Goal: Information Seeking & Learning: Learn about a topic

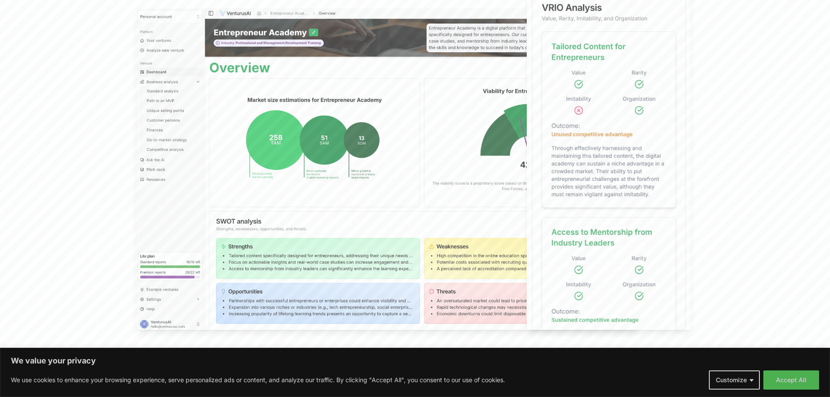
scroll to position [348, 0]
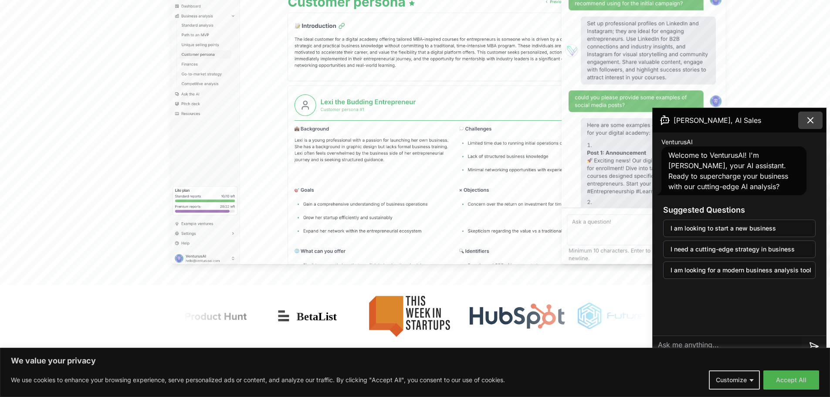
click at [812, 117] on icon at bounding box center [810, 120] width 10 height 10
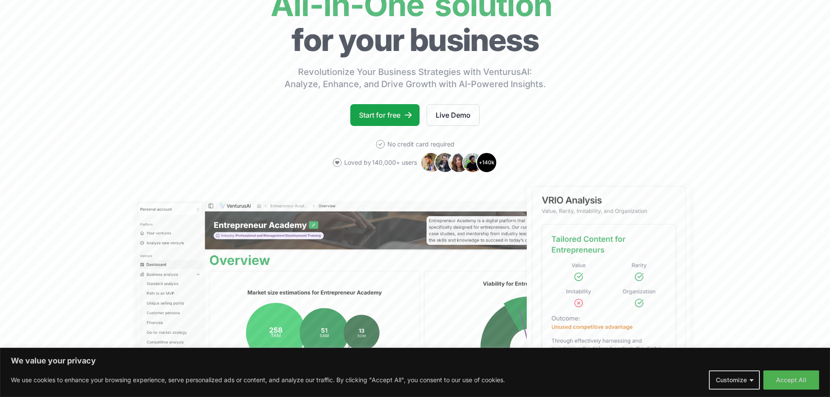
scroll to position [0, 0]
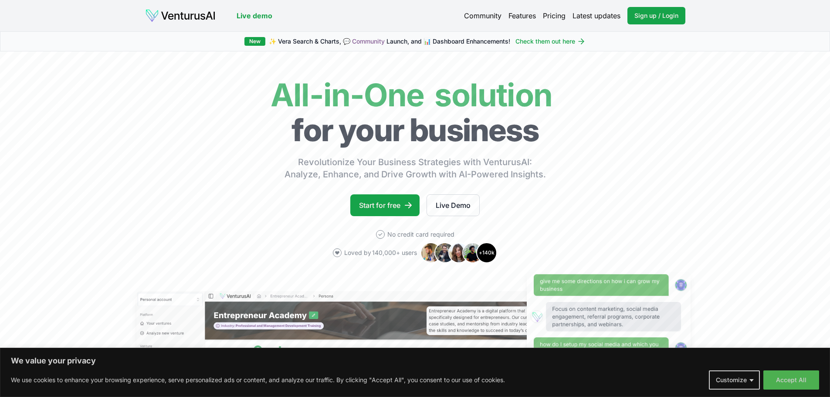
click at [577, 41] on link "Check them out here" at bounding box center [550, 41] width 70 height 9
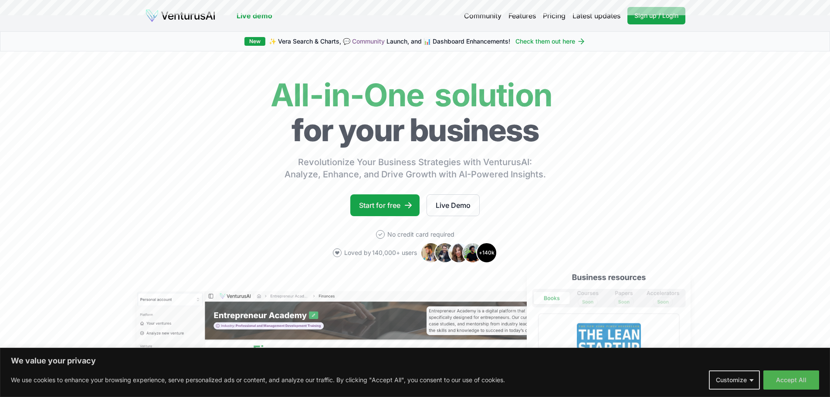
click at [263, 19] on link "Live demo" at bounding box center [254, 15] width 36 height 10
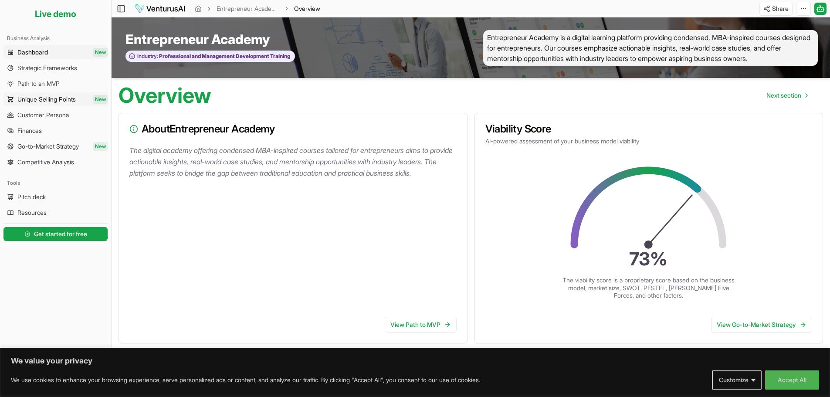
click at [68, 102] on span "Unique Selling Points" at bounding box center [46, 99] width 58 height 9
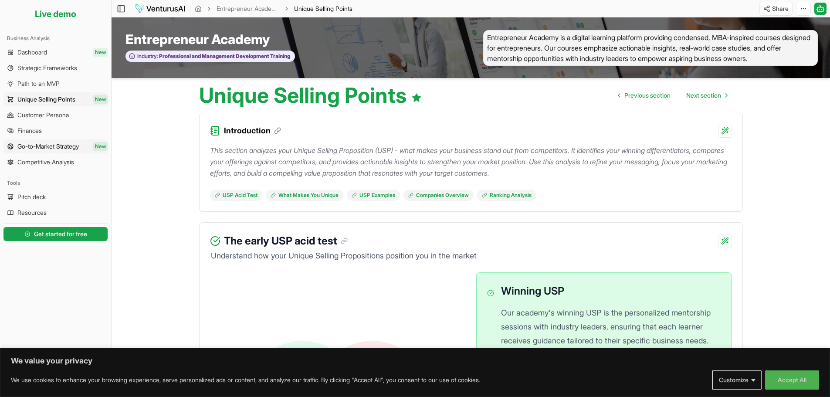
click at [59, 147] on span "Go-to-Market Strategy" at bounding box center [47, 146] width 61 height 9
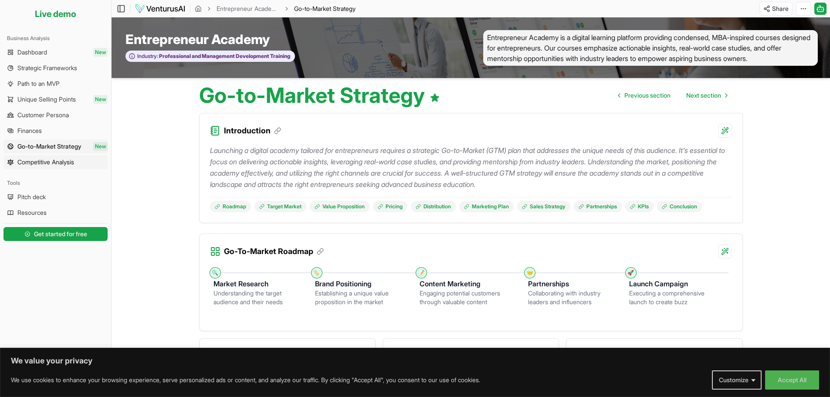
click at [68, 165] on span "Competitive Analysis" at bounding box center [45, 162] width 57 height 9
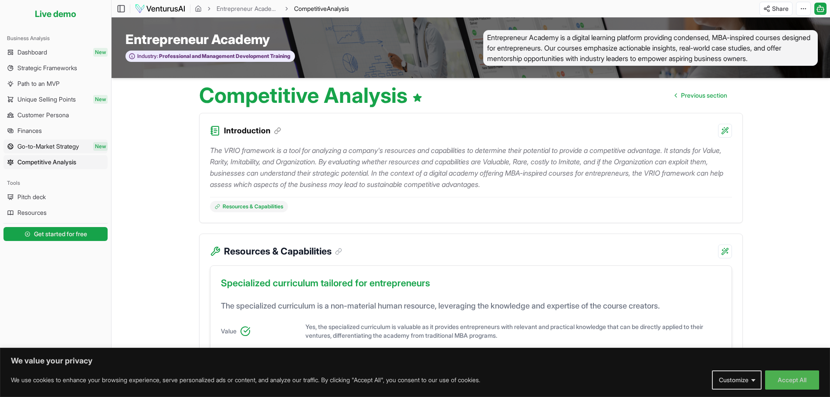
click at [74, 149] on span "Go-to-Market Strategy" at bounding box center [47, 146] width 61 height 9
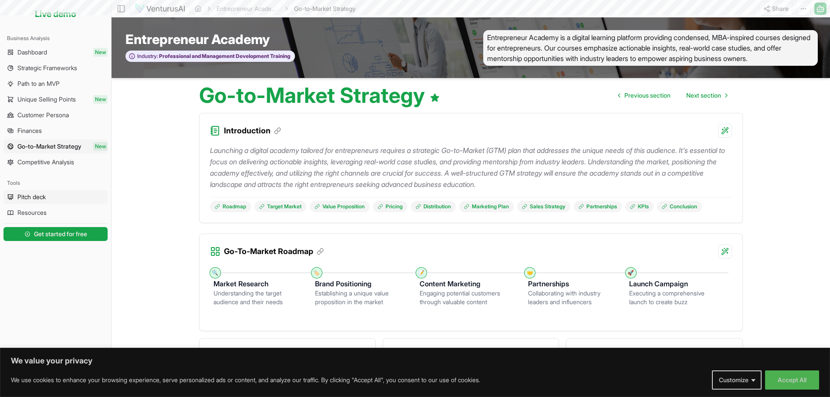
click at [65, 195] on link "Pitch deck" at bounding box center [55, 197] width 104 height 14
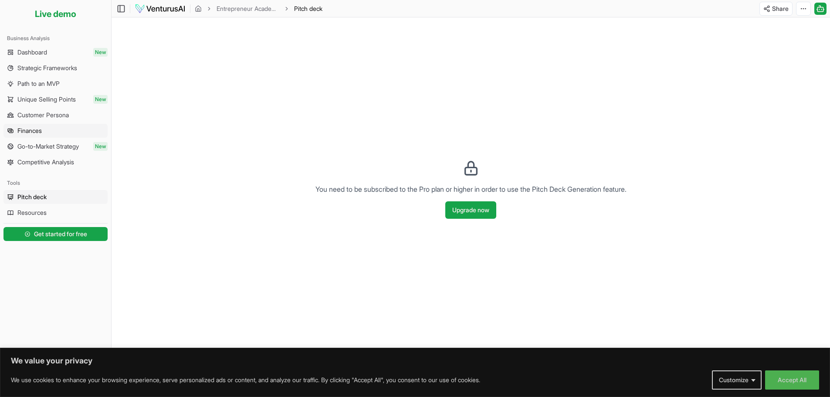
click at [41, 131] on span "Finances" at bounding box center [29, 130] width 24 height 9
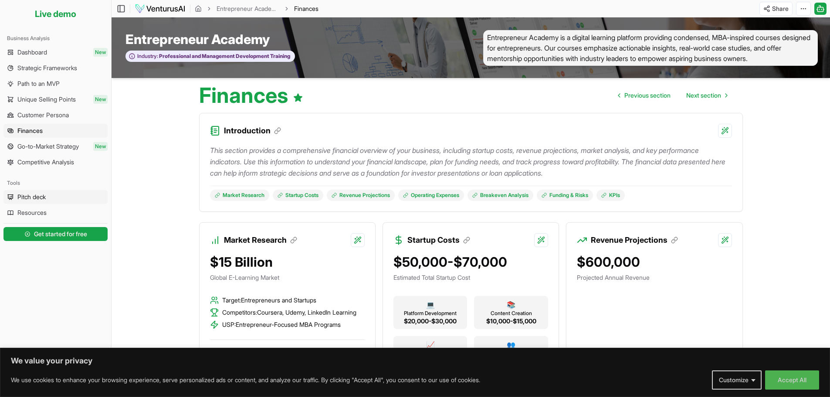
click at [57, 196] on link "Pitch deck" at bounding box center [55, 197] width 104 height 14
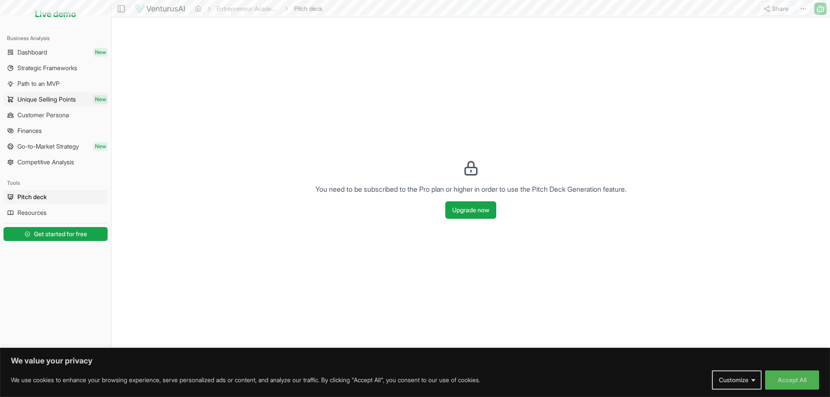
click at [65, 100] on span "Unique Selling Points" at bounding box center [46, 99] width 58 height 9
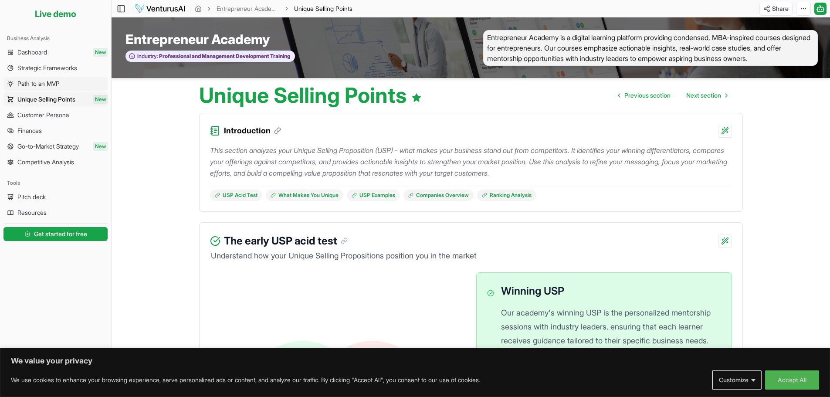
click at [65, 80] on link "Path to an MVP" at bounding box center [55, 84] width 104 height 14
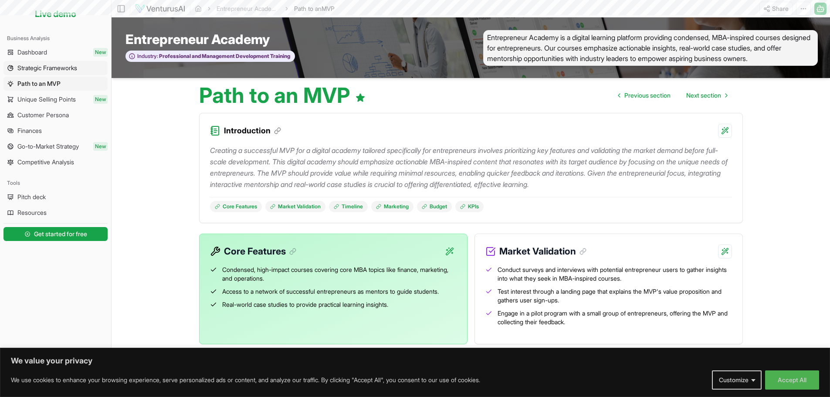
click at [66, 64] on span "Strategic Frameworks" at bounding box center [47, 68] width 60 height 9
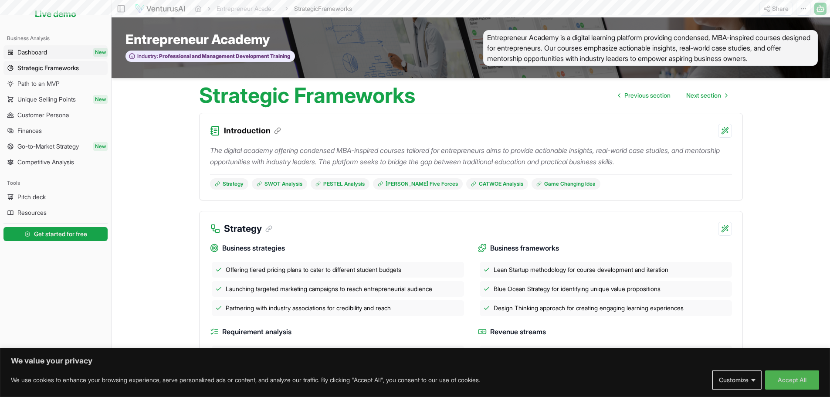
click at [64, 53] on link "Dashboard New" at bounding box center [55, 52] width 104 height 14
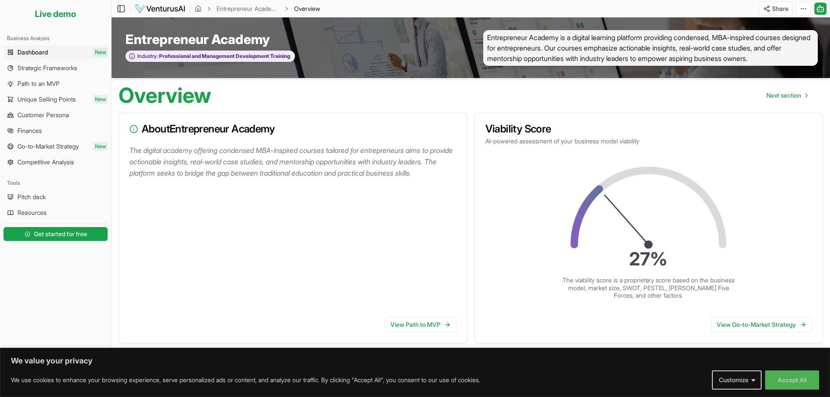
click at [74, 122] on ul "Dashboard New Strategic Frameworks Path to an MVP Unique Selling Points New Cus…" at bounding box center [55, 107] width 104 height 124
click at [67, 145] on span "Go-to-Market Strategy" at bounding box center [47, 146] width 61 height 9
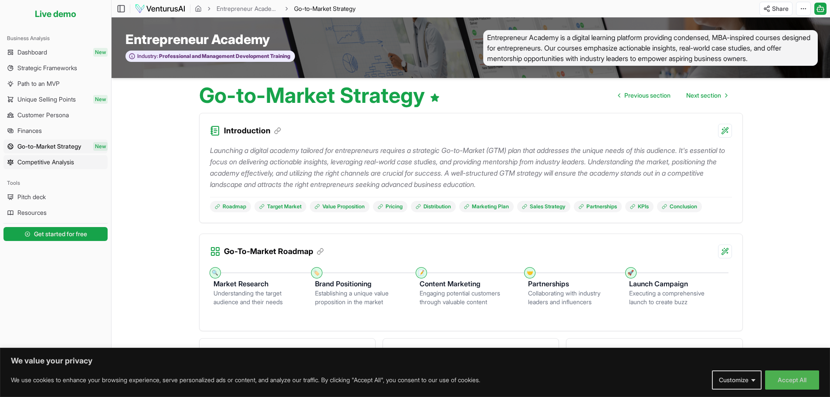
click at [60, 165] on span "Competitive Analysis" at bounding box center [45, 162] width 57 height 9
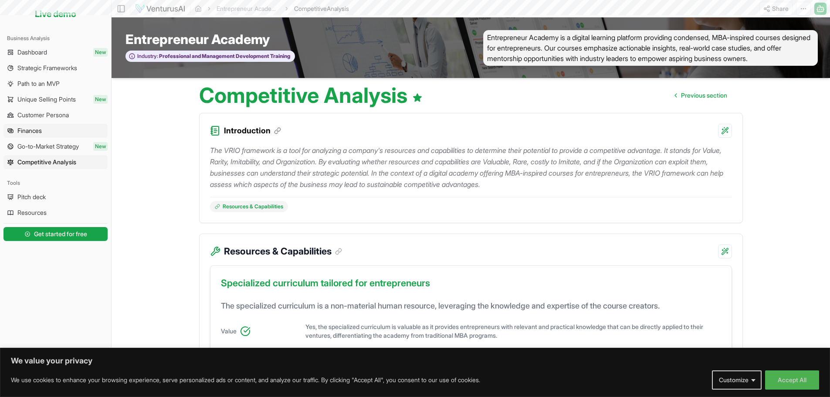
click at [63, 136] on link "Finances" at bounding box center [55, 131] width 104 height 14
